Goal: Entertainment & Leisure: Consume media (video, audio)

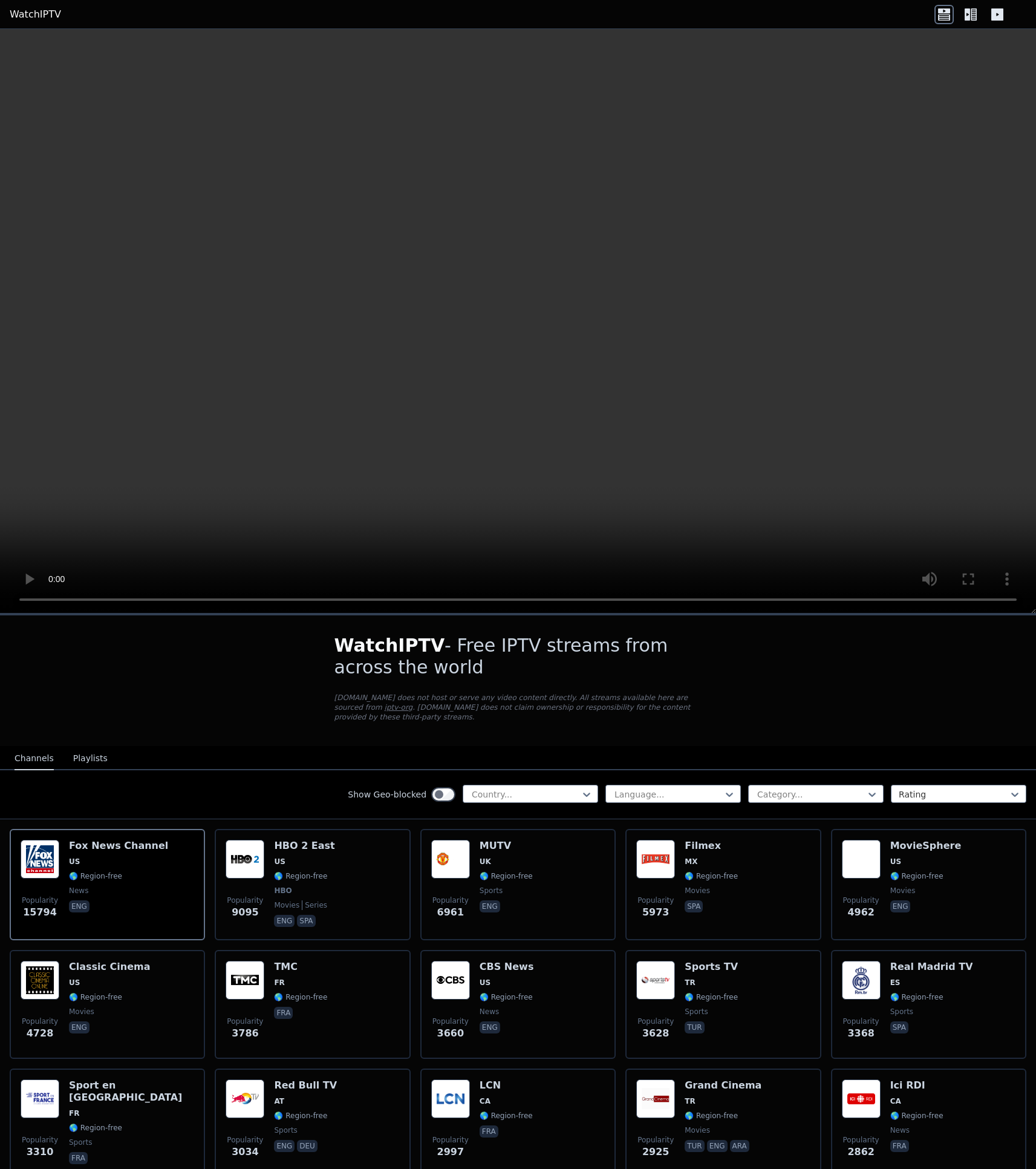
click at [868, 793] on icon at bounding box center [872, 795] width 7 height 4
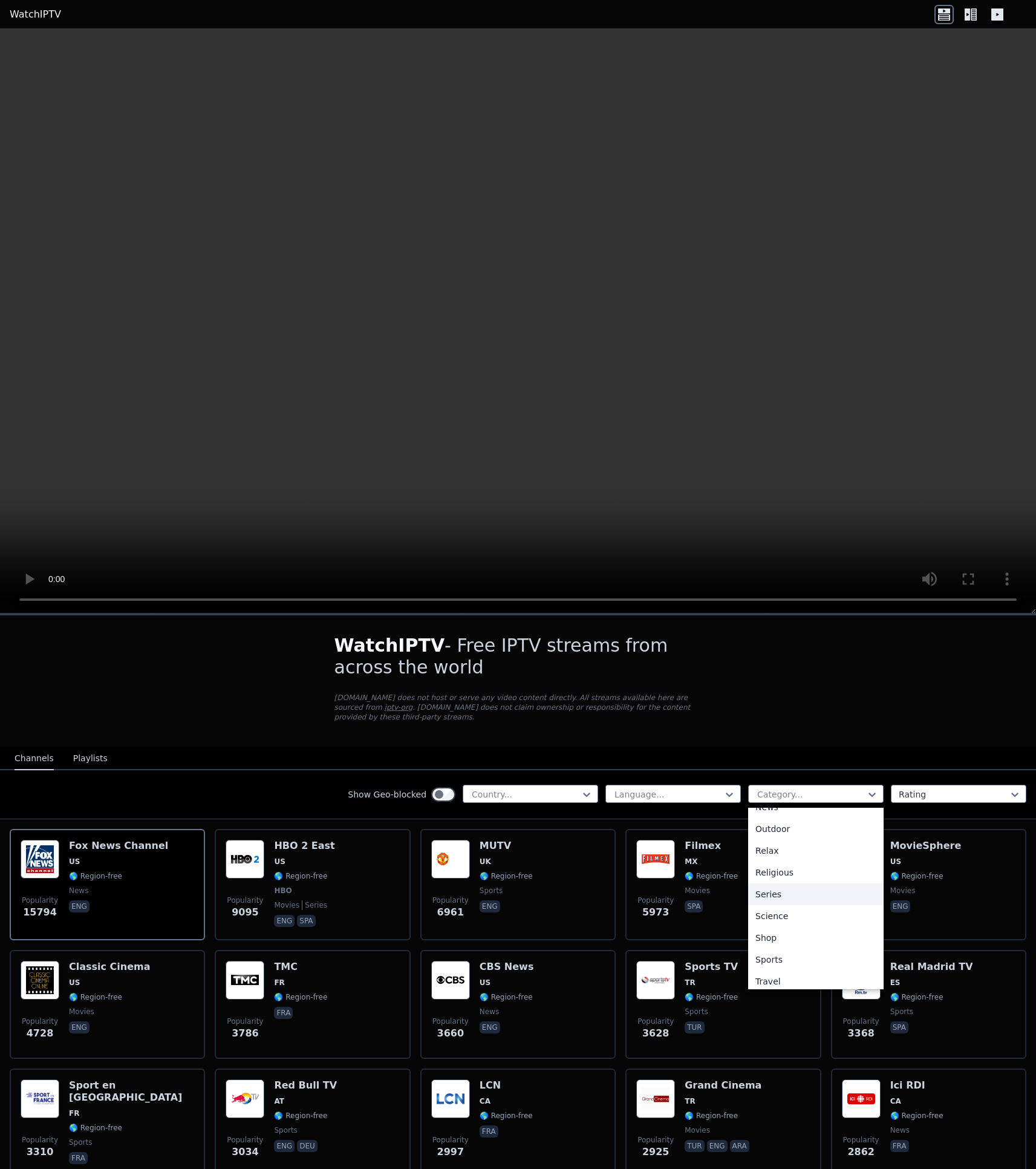
scroll to position [412, 0]
click at [761, 926] on div "Sports" at bounding box center [816, 932] width 136 height 22
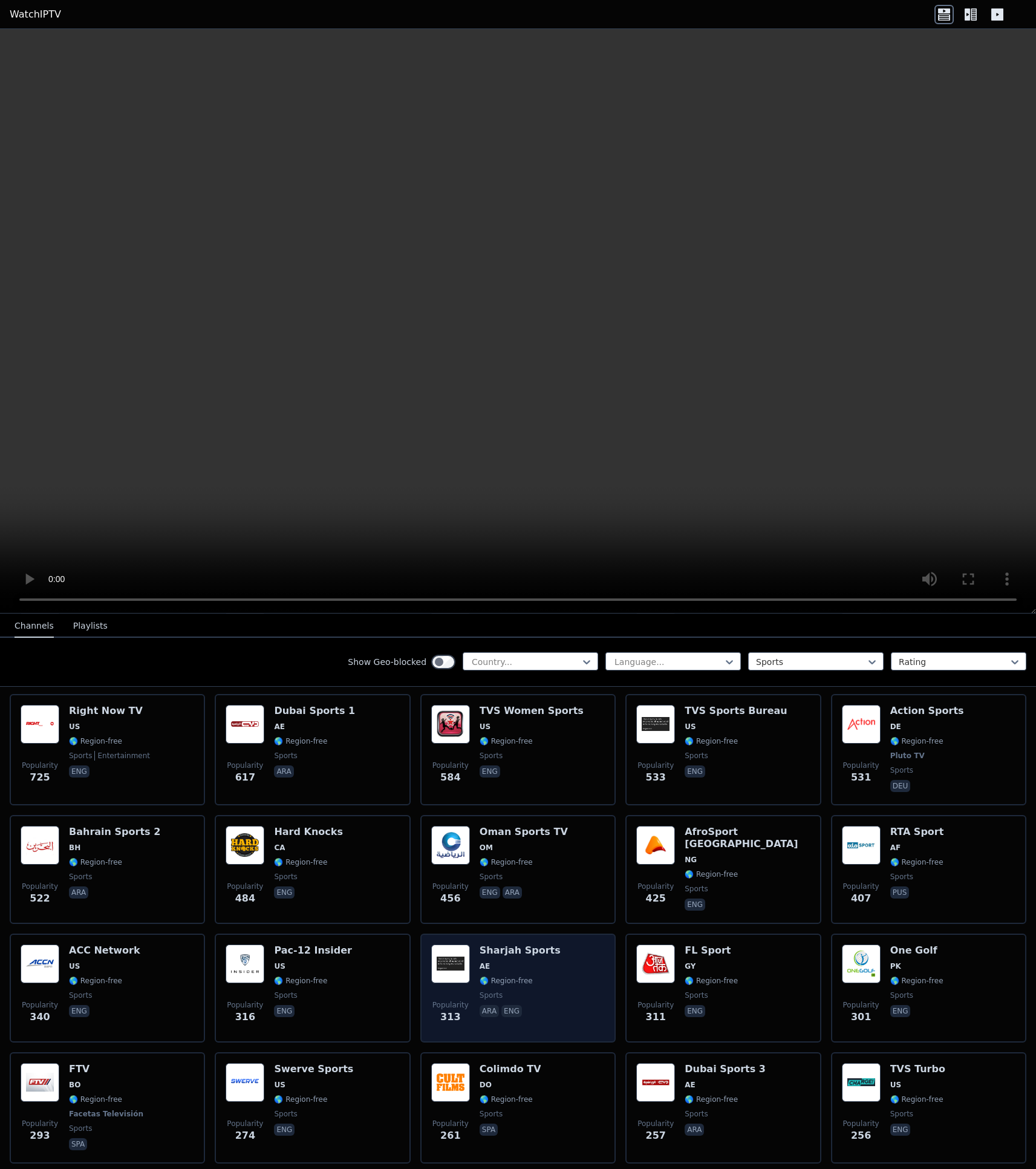
scroll to position [860, 0]
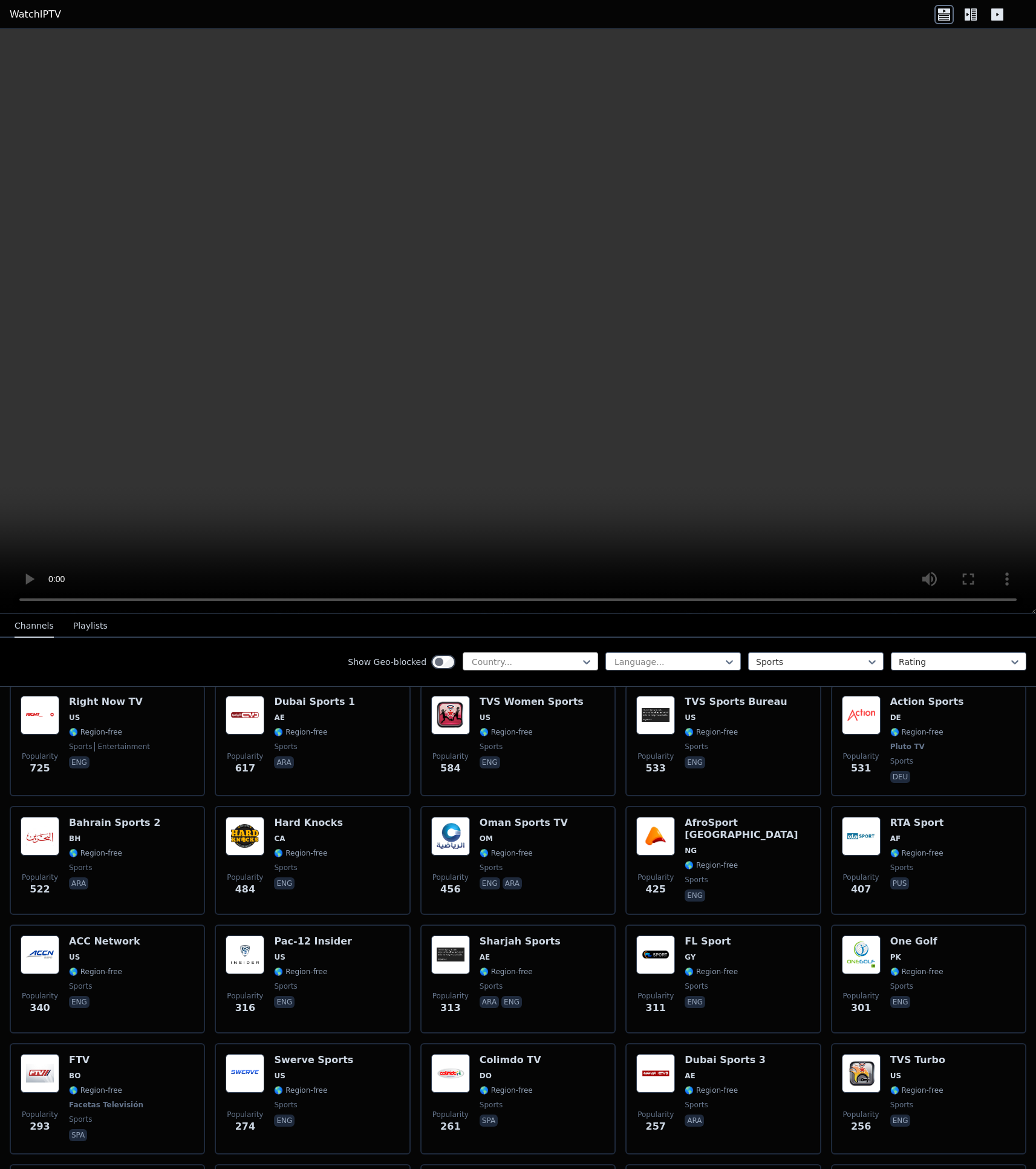
click at [555, 664] on div at bounding box center [525, 662] width 110 height 12
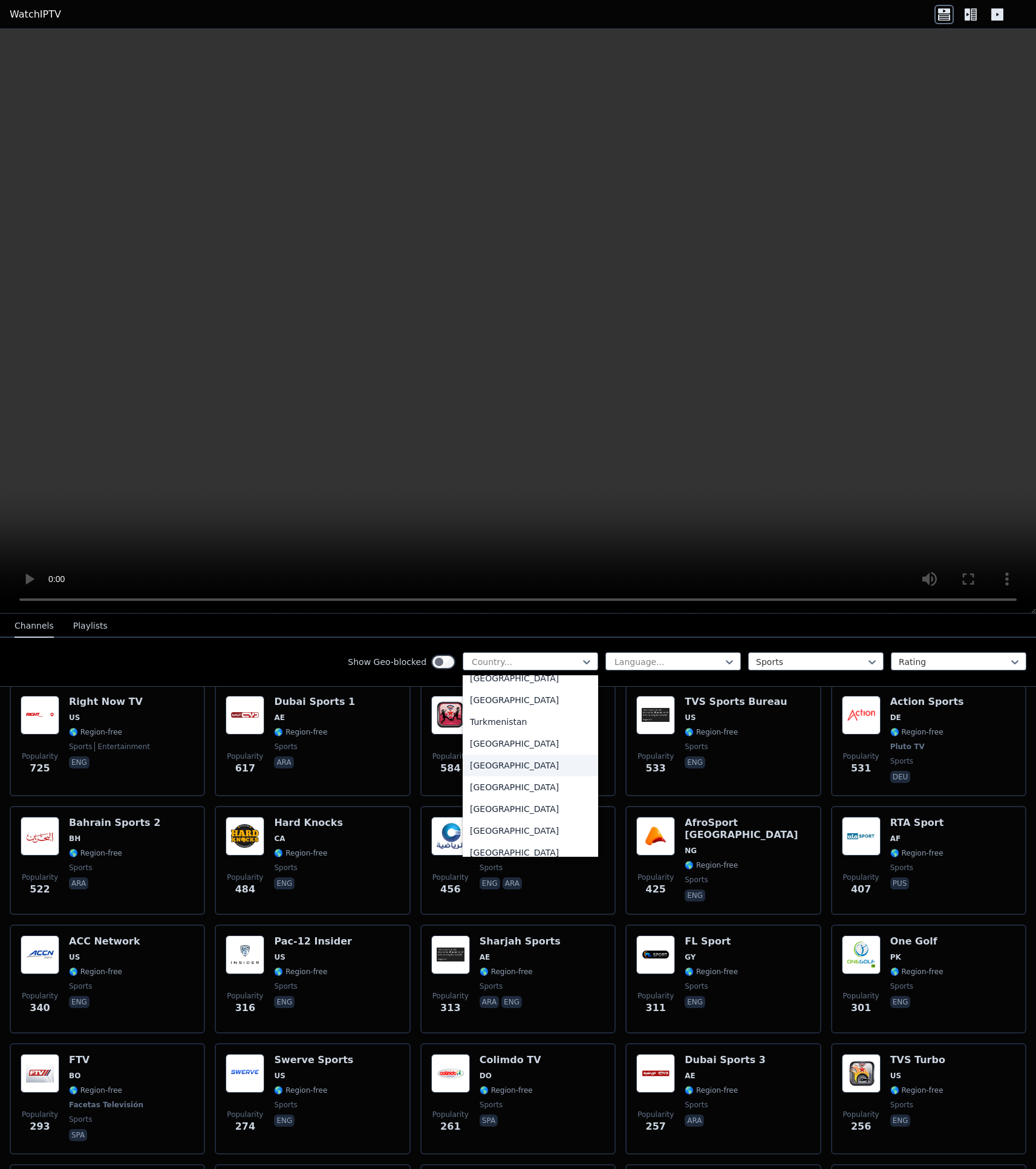
scroll to position [4148, 0]
click at [505, 820] on div "[GEOGRAPHIC_DATA]" at bounding box center [531, 822] width 136 height 22
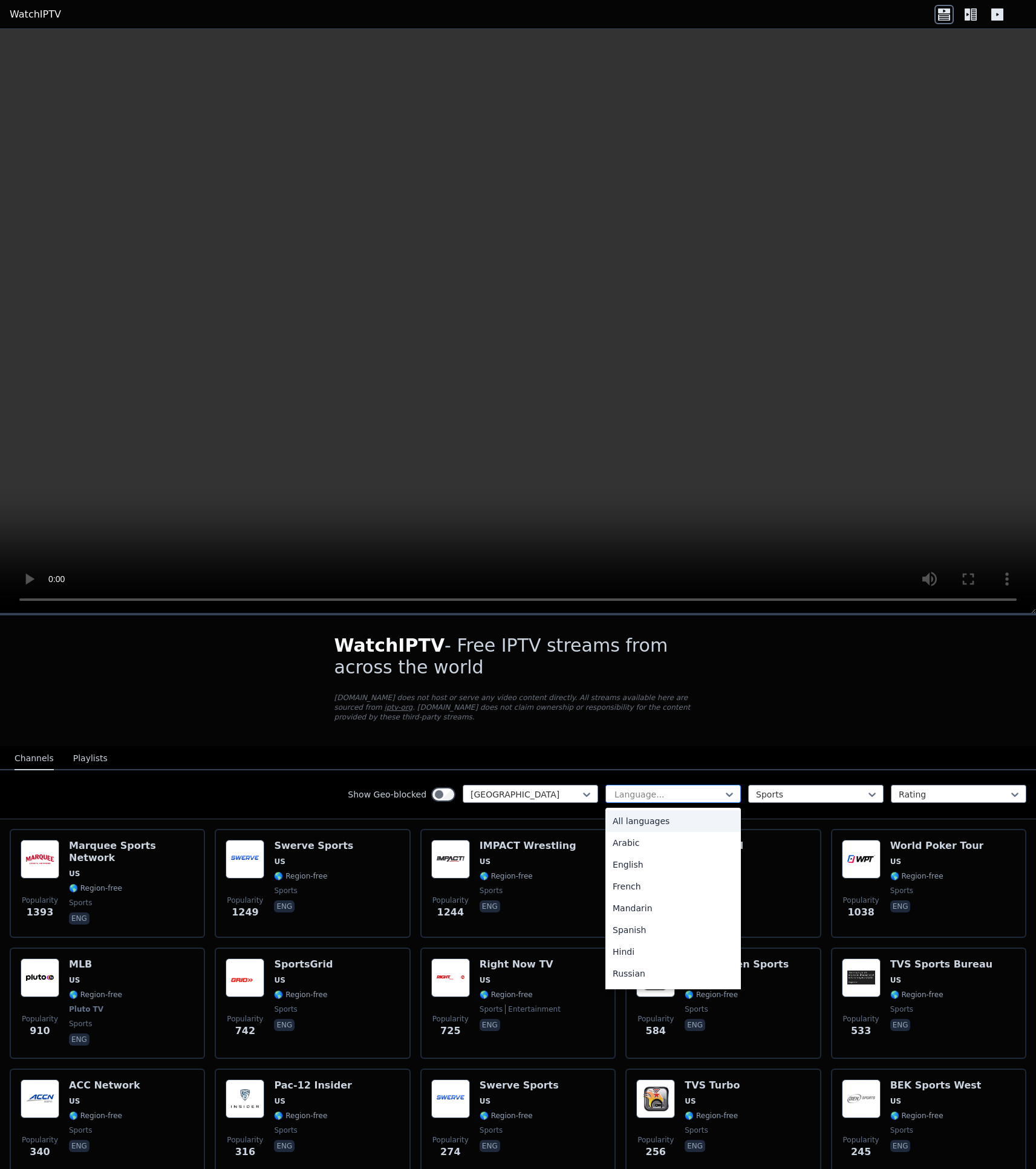
click at [669, 796] on div at bounding box center [668, 795] width 110 height 12
click at [632, 866] on div "English" at bounding box center [673, 864] width 136 height 22
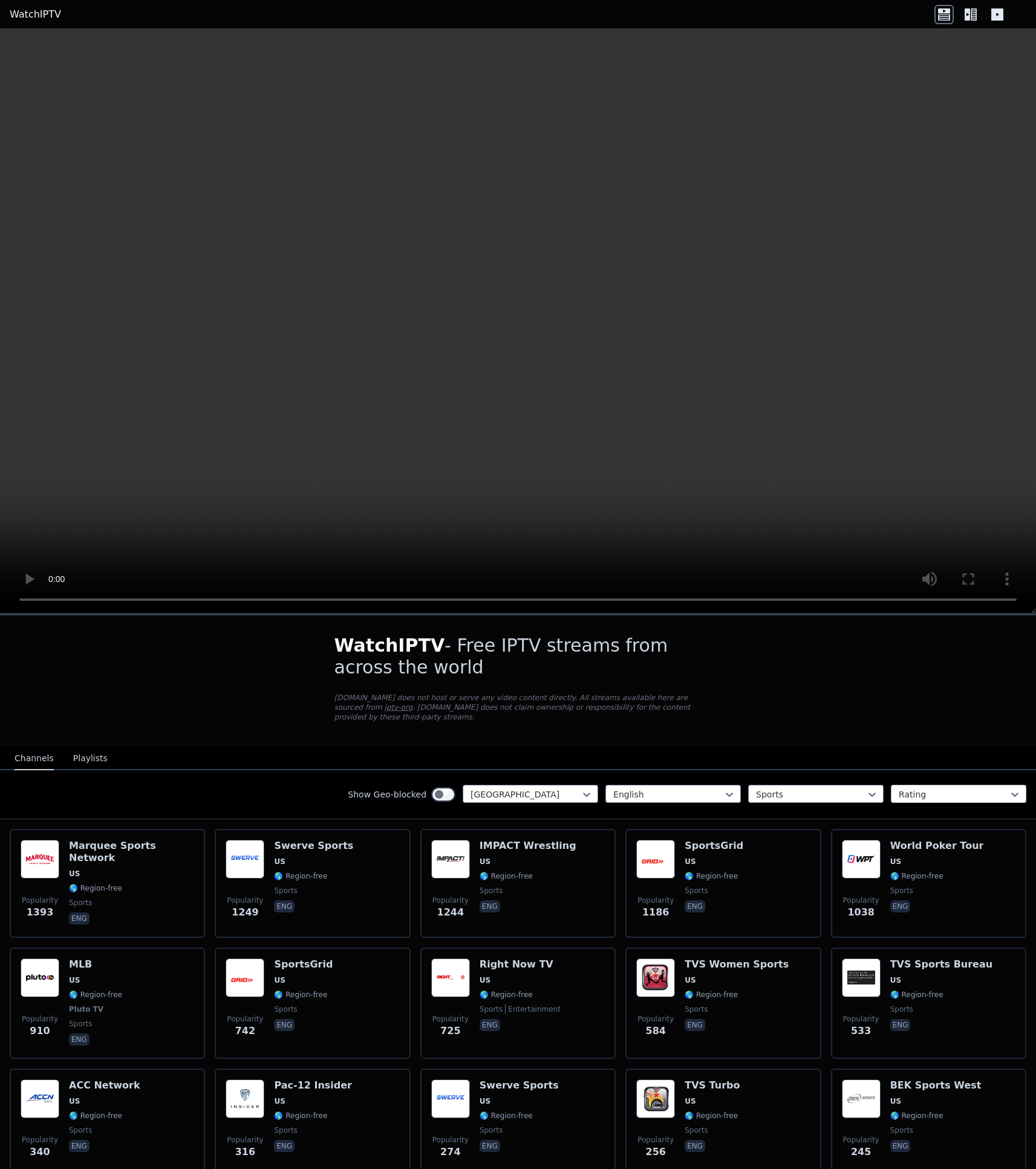
click at [940, 791] on div at bounding box center [954, 795] width 110 height 12
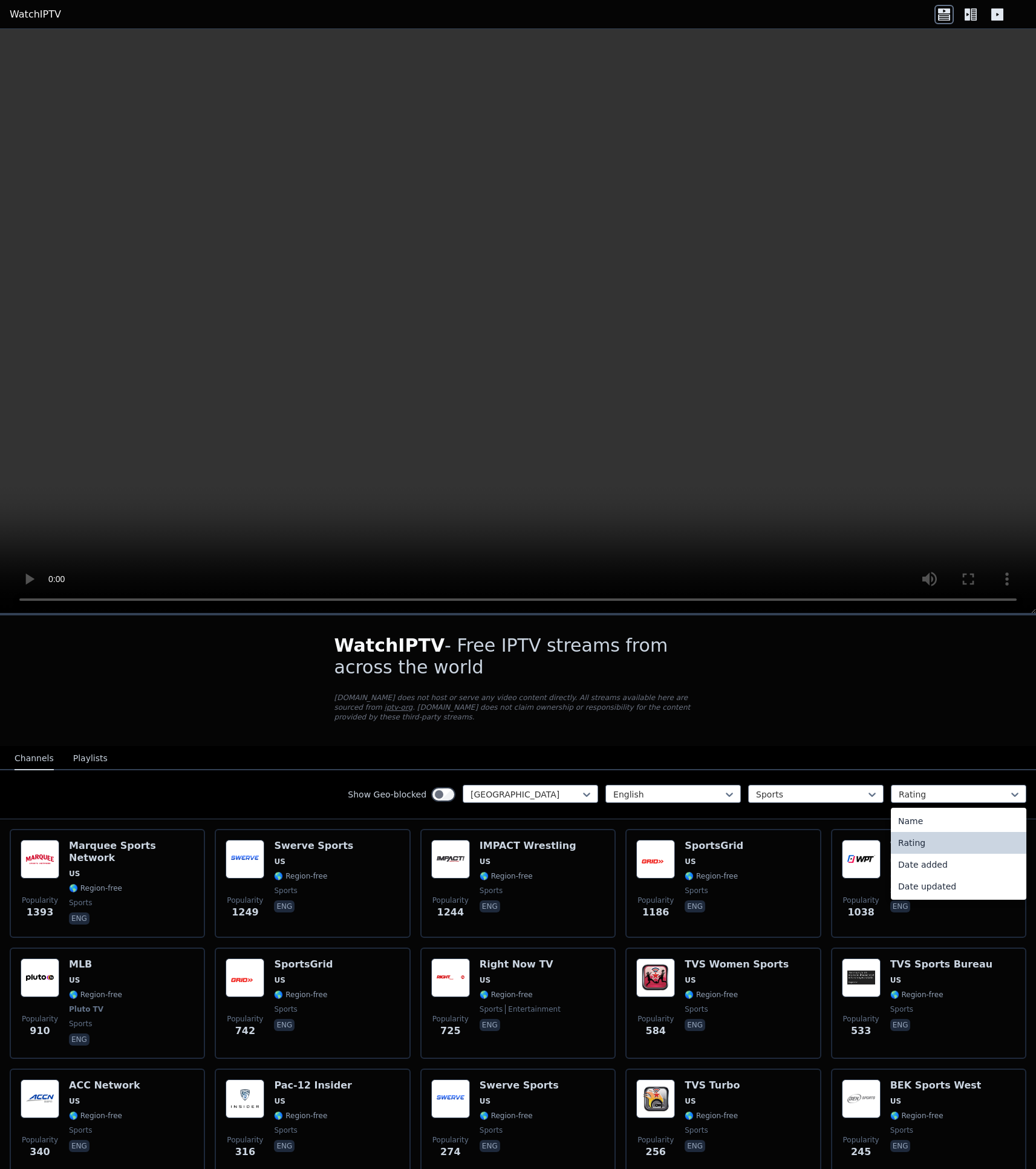
click at [936, 744] on div "WatchIPTV - Free IPTV streams from across the world [DOMAIN_NAME] does not host…" at bounding box center [518, 1042] width 1036 height 855
click at [987, 793] on div at bounding box center [954, 795] width 110 height 12
click at [955, 822] on div "Name" at bounding box center [959, 821] width 136 height 22
